Goal: Information Seeking & Learning: Understand process/instructions

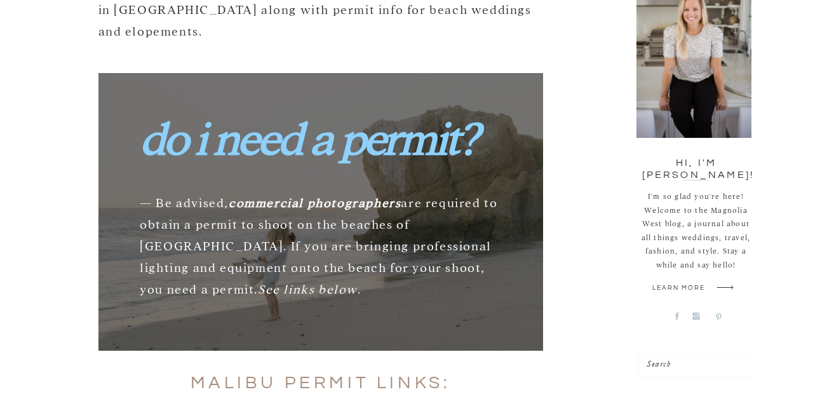
scroll to position [445, 0]
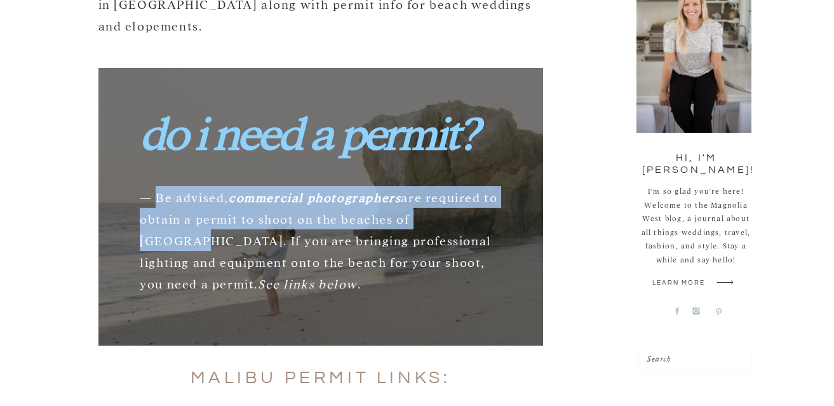
drag, startPoint x: 156, startPoint y: 177, endPoint x: 476, endPoint y: 194, distance: 320.1
click at [476, 194] on p "— Be advised, commercial photographers are required to obtain a permit to shoot…" at bounding box center [321, 230] width 362 height 130
click at [304, 199] on p "— Be advised, commercial photographers are required to obtain a permit to shoot…" at bounding box center [321, 230] width 362 height 130
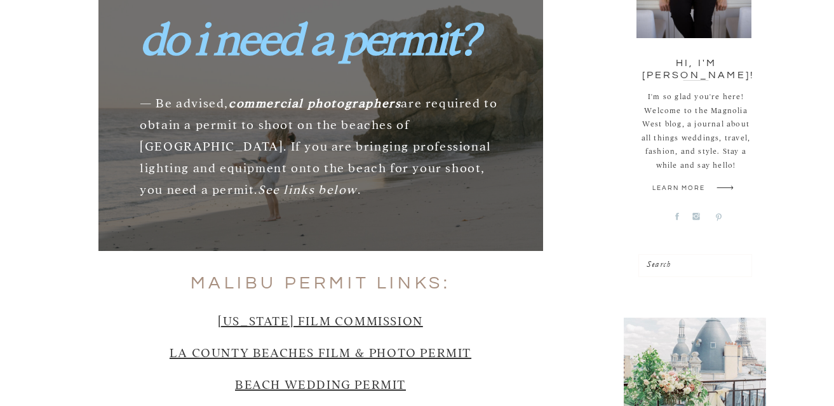
scroll to position [540, 0]
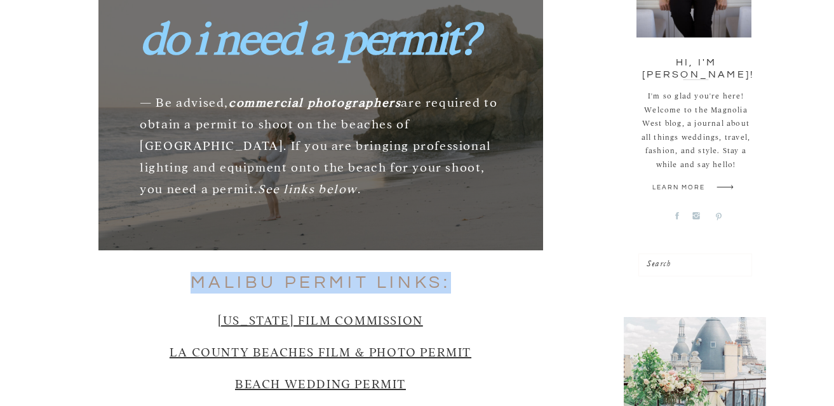
drag, startPoint x: 191, startPoint y: 261, endPoint x: 456, endPoint y: 260, distance: 265.0
click at [456, 272] on h2 "MALIBU PERMIT LINKS:" at bounding box center [320, 283] width 445 height 22
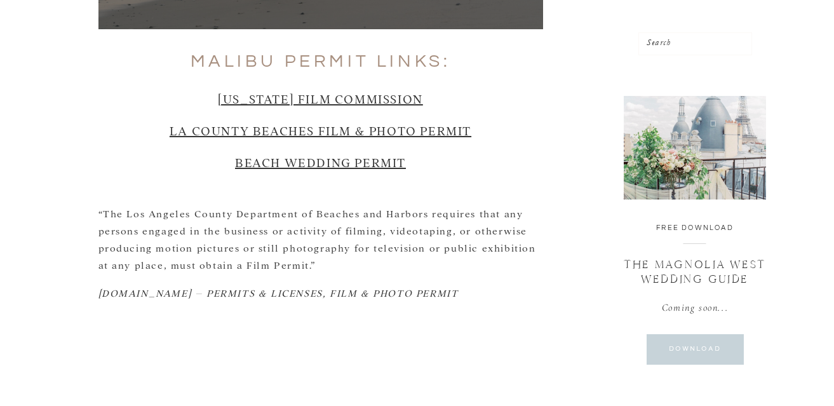
scroll to position [762, 0]
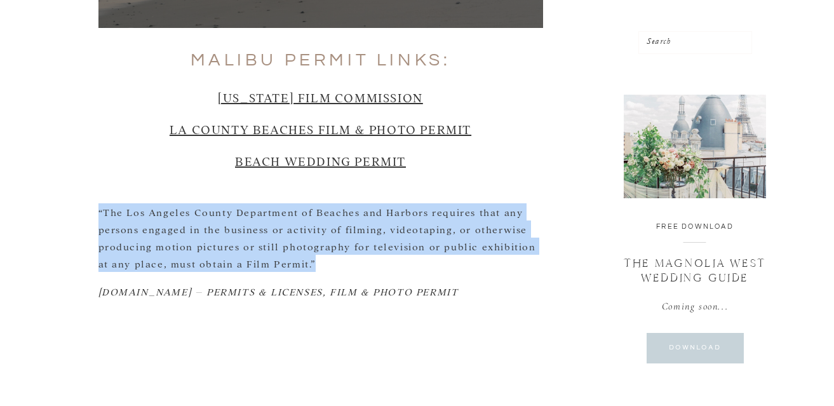
drag, startPoint x: 98, startPoint y: 191, endPoint x: 330, endPoint y: 240, distance: 237.0
click at [331, 240] on p "“The Los Angeles County Department of Beaches and Harbors requires that any per…" at bounding box center [320, 237] width 445 height 69
click at [330, 240] on p "“The Los Angeles County Department of Beaches and Harbors requires that any per…" at bounding box center [320, 237] width 445 height 69
click at [321, 238] on p "“The Los Angeles County Department of Beaches and Harbors requires that any per…" at bounding box center [320, 237] width 445 height 69
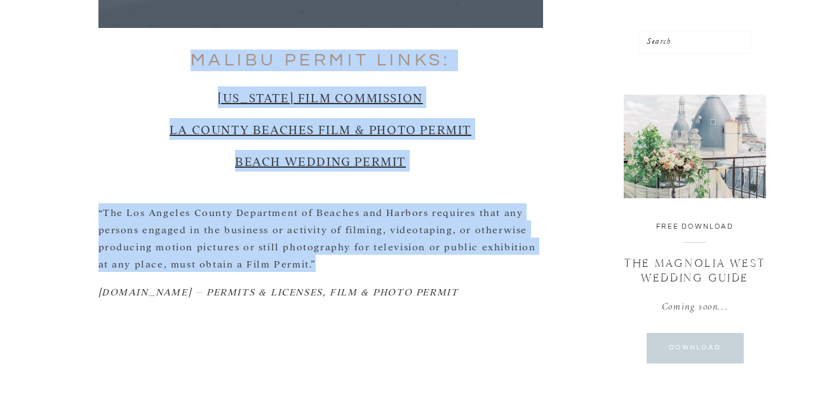
drag, startPoint x: 297, startPoint y: 242, endPoint x: 97, endPoint y: 191, distance: 206.0
click at [98, 203] on p "“The Los Angeles County Department of Beaches and Harbors requires that any per…" at bounding box center [320, 237] width 445 height 69
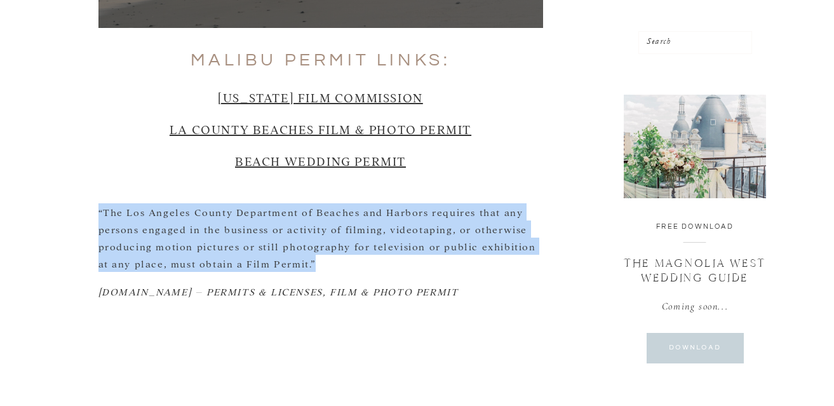
drag, startPoint x: 98, startPoint y: 191, endPoint x: 333, endPoint y: 240, distance: 239.6
click at [333, 240] on p "“The Los Angeles County Department of Beaches and Harbors requires that any per…" at bounding box center [320, 237] width 445 height 69
drag, startPoint x: 293, startPoint y: 242, endPoint x: 98, endPoint y: 193, distance: 200.6
click at [100, 203] on p "“The Los Angeles County Department of Beaches and Harbors requires that any per…" at bounding box center [320, 237] width 445 height 69
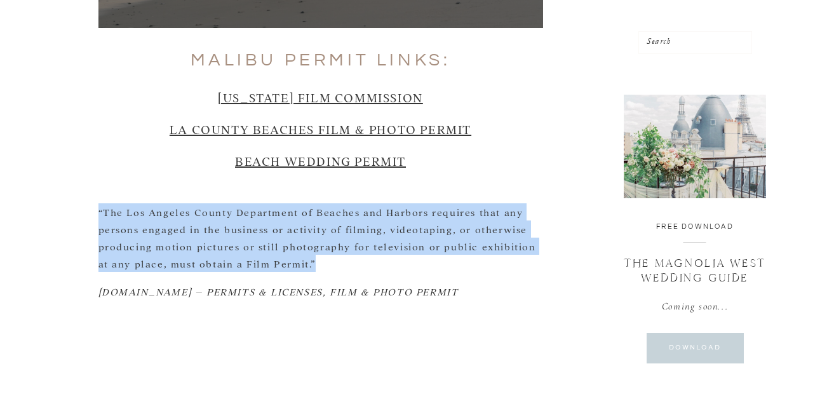
click at [98, 203] on p "“The Los Angeles County Department of Beaches and Harbors requires that any per…" at bounding box center [320, 237] width 445 height 69
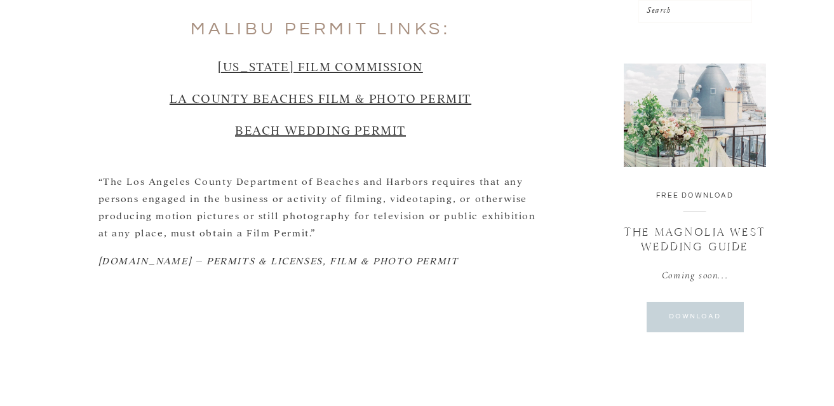
scroll to position [794, 0]
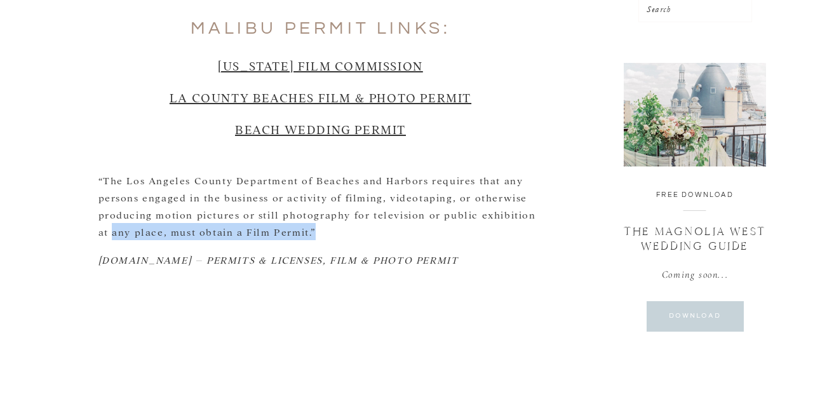
drag, startPoint x: 98, startPoint y: 212, endPoint x: 336, endPoint y: 216, distance: 237.7
click at [336, 216] on p "“The Los Angeles County Department of Beaches and Harbors requires that any per…" at bounding box center [320, 206] width 445 height 69
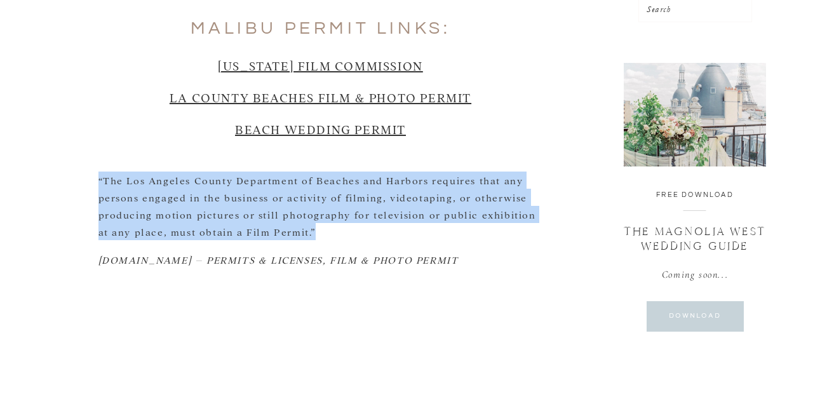
drag, startPoint x: 297, startPoint y: 212, endPoint x: 99, endPoint y: 159, distance: 204.5
click at [99, 172] on p "“The Los Angeles County Department of Beaches and Harbors requires that any per…" at bounding box center [320, 206] width 445 height 69
drag, startPoint x: 98, startPoint y: 159, endPoint x: 356, endPoint y: 212, distance: 262.7
click at [356, 212] on p "“The Los Angeles County Department of Beaches and Harbors requires that any per…" at bounding box center [320, 206] width 445 height 69
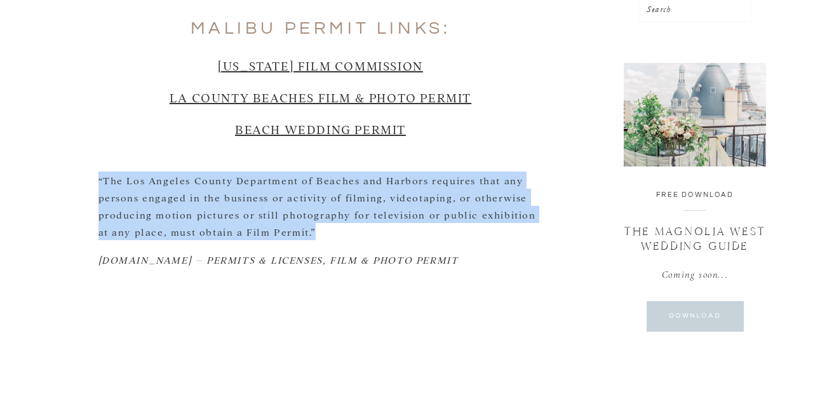
click at [356, 212] on p "“The Los Angeles County Department of Beaches and Harbors requires that any per…" at bounding box center [320, 206] width 445 height 69
